Goal: Task Accomplishment & Management: Use online tool/utility

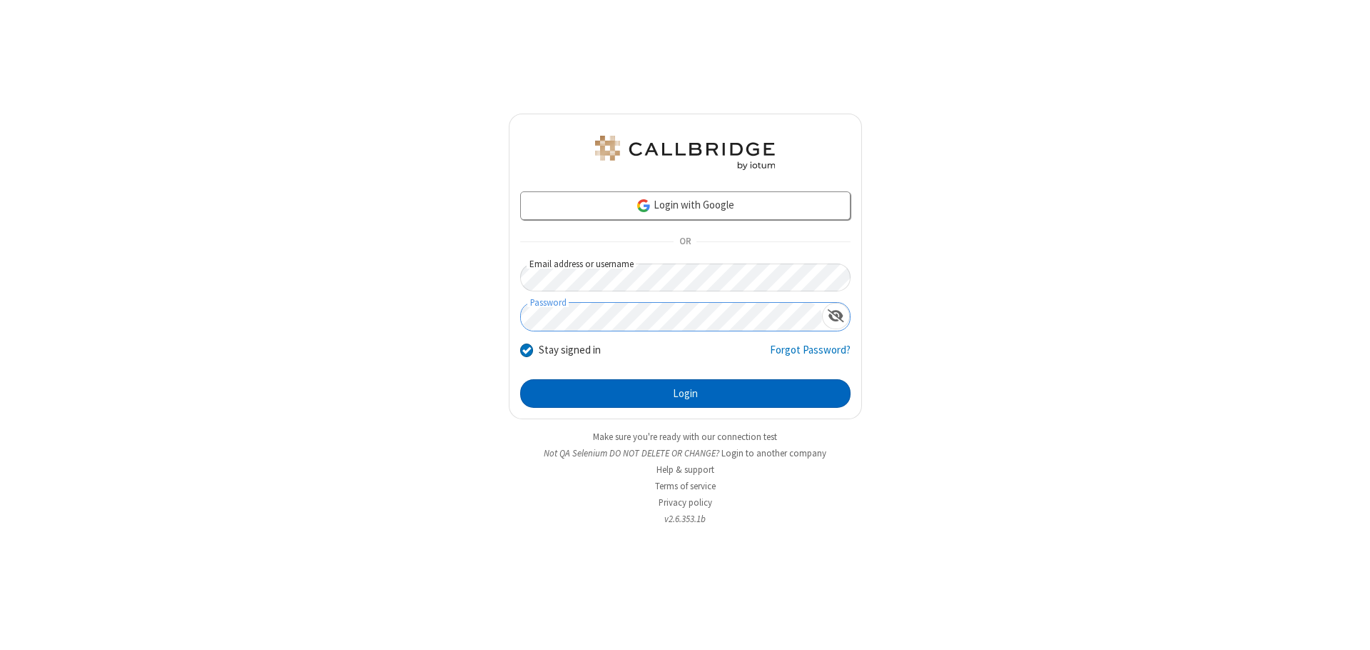
click at [685, 393] on button "Login" at bounding box center [685, 393] width 330 height 29
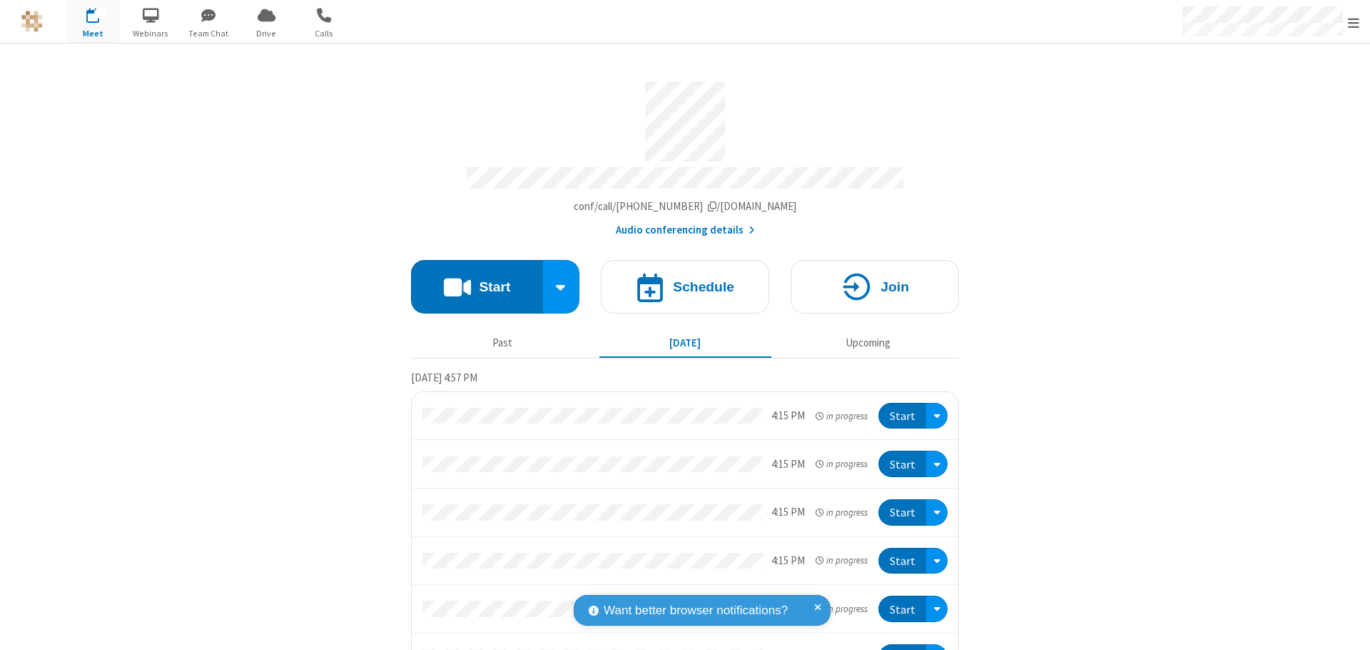
click at [1354, 22] on span "Open menu" at bounding box center [1353, 23] width 11 height 14
click at [266, 33] on span "Drive" at bounding box center [267, 33] width 54 height 13
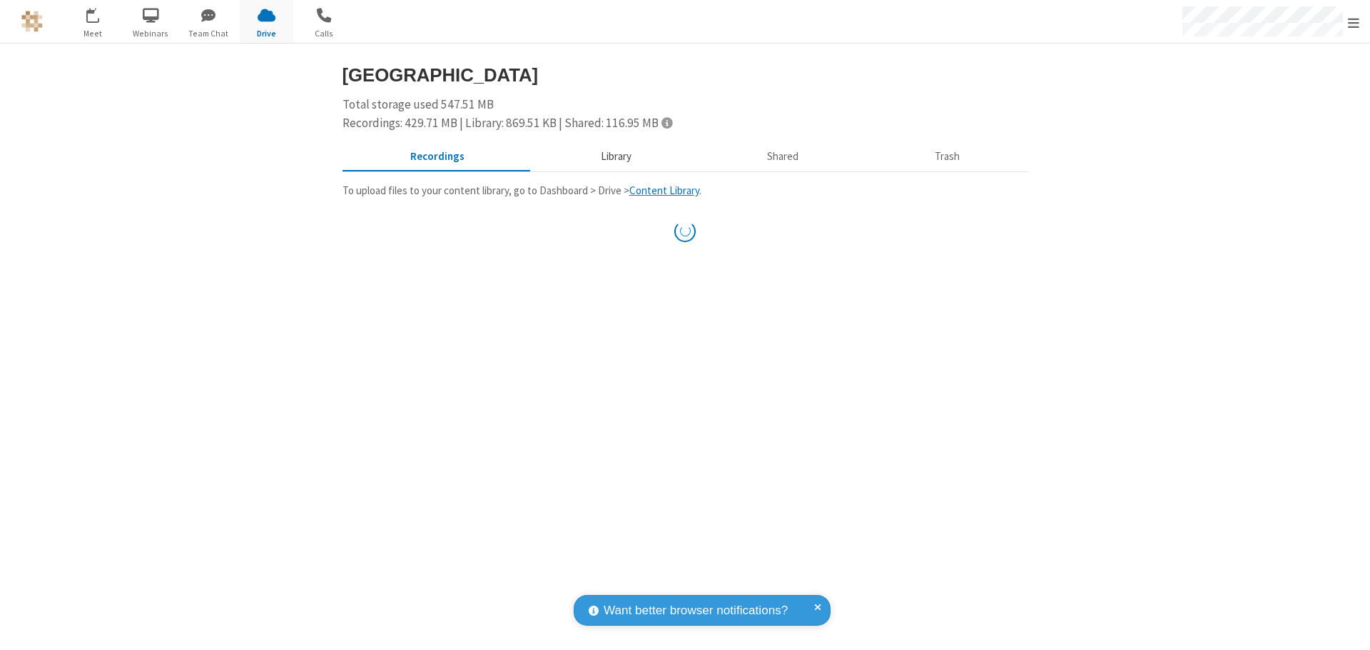
click at [614, 156] on button "Library" at bounding box center [615, 156] width 167 height 27
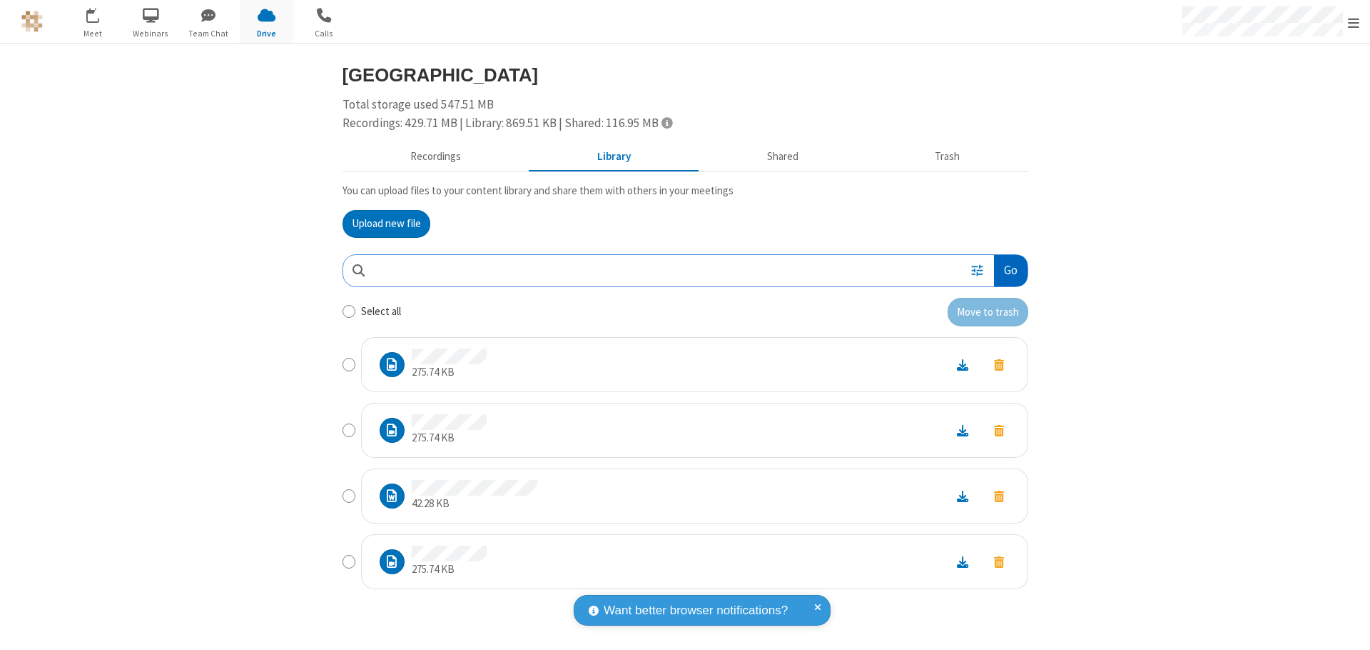
click at [1010, 270] on button "Go" at bounding box center [1010, 271] width 33 height 32
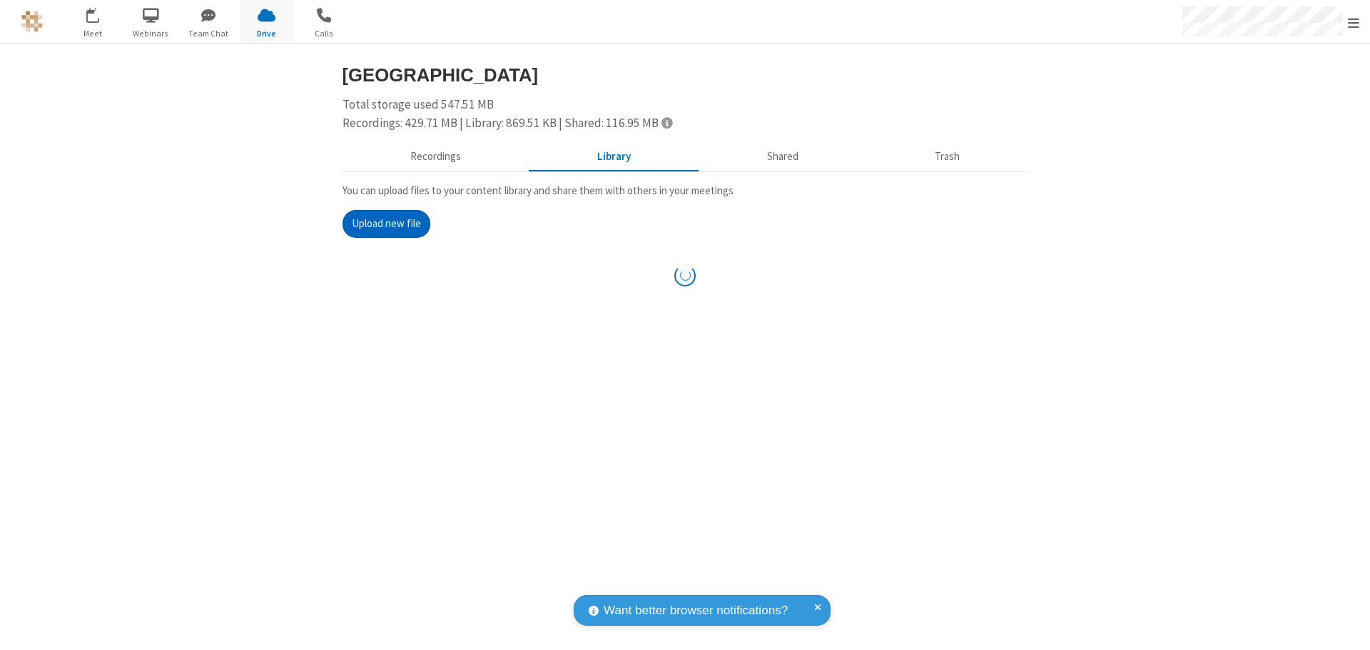
click at [386, 223] on button "Upload new file" at bounding box center [387, 224] width 88 height 29
